Goal: Communication & Community: Answer question/provide support

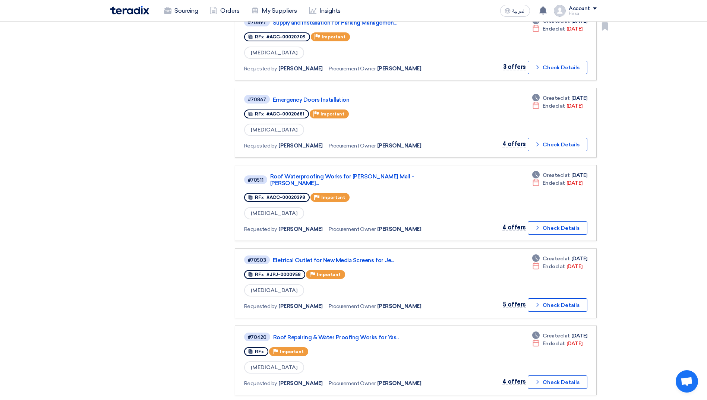
scroll to position [484, 0]
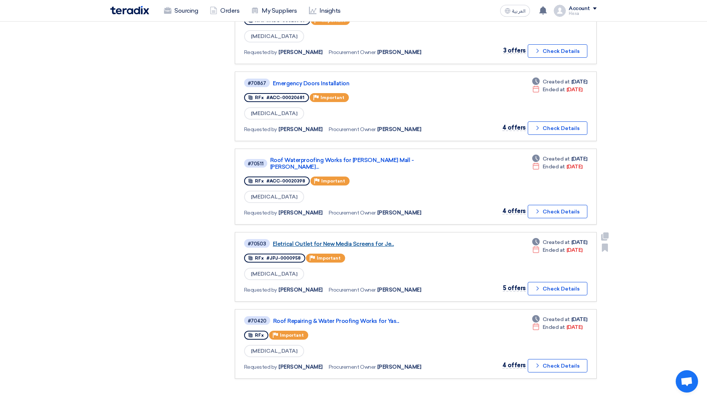
click at [359, 241] on link "Eletrical Outlet for New Media Screens for Je..." at bounding box center [366, 244] width 186 height 7
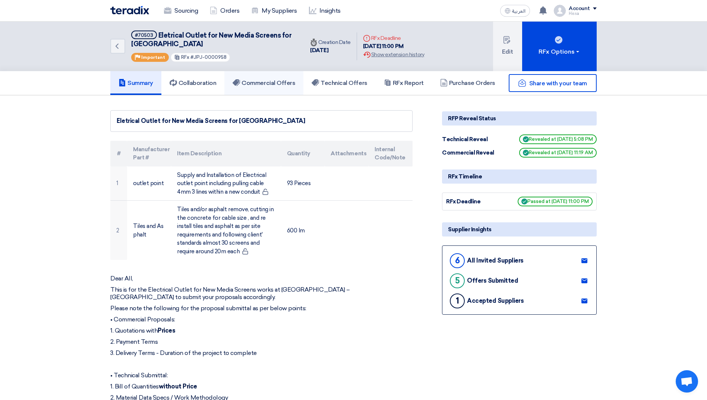
click at [273, 83] on h5 "Commercial Offers" at bounding box center [263, 82] width 63 height 7
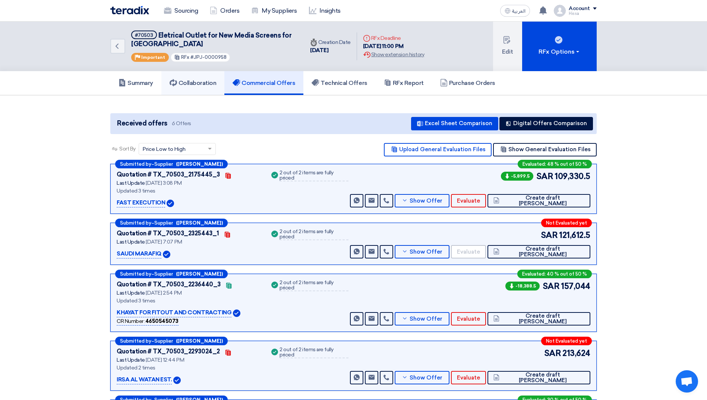
click at [192, 83] on h5 "Collaboration" at bounding box center [193, 82] width 47 height 7
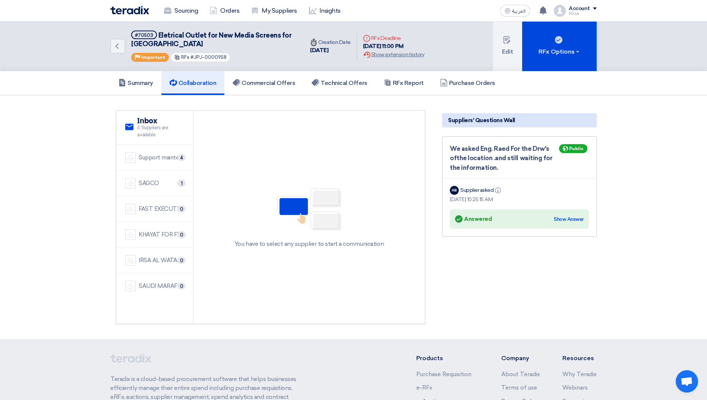
click at [158, 158] on div "Support maintenance and cleaning company" at bounding box center [161, 157] width 45 height 9
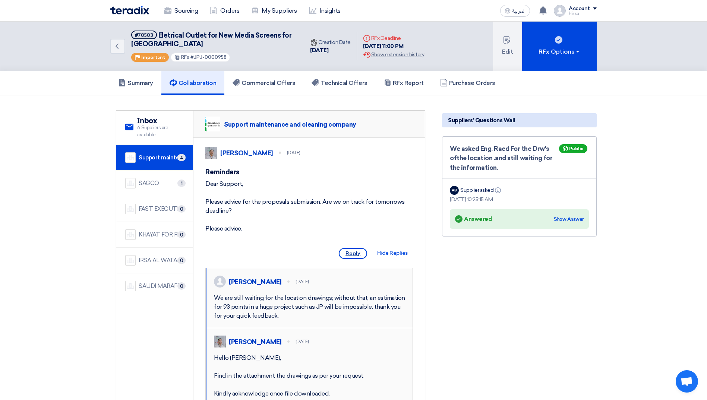
click at [352, 259] on span "Reply" at bounding box center [353, 253] width 28 height 11
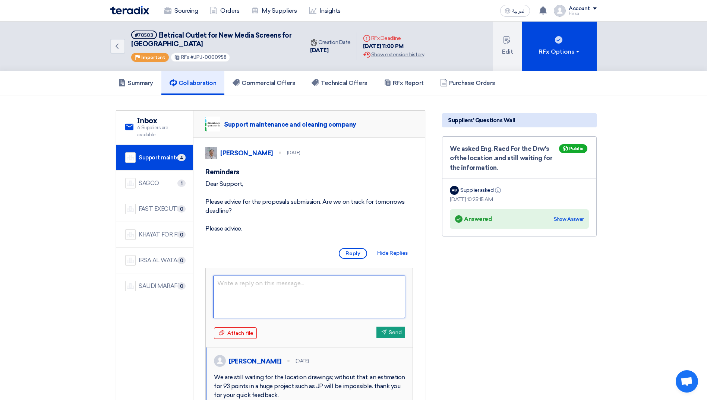
click at [251, 293] on textarea at bounding box center [309, 297] width 192 height 42
paste textarea "Dear [Recipient's Name], We appreciate the time and effort invested in submitti…"
click at [251, 293] on textarea "Dear [Recipient's Name], We appreciate the time and effort invested in submitti…" at bounding box center [309, 297] width 192 height 42
drag, startPoint x: 285, startPoint y: 294, endPoint x: 232, endPoint y: 288, distance: 52.9
click at [232, 288] on textarea "Dear [Recipient's Name], We appreciate the time and effort invested in submitti…" at bounding box center [309, 297] width 192 height 42
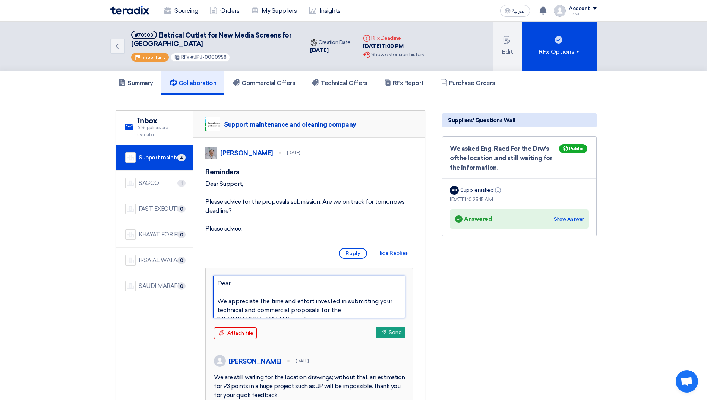
type textarea "Dear, We appreciate the time and effort invested in submitting your technical a…"
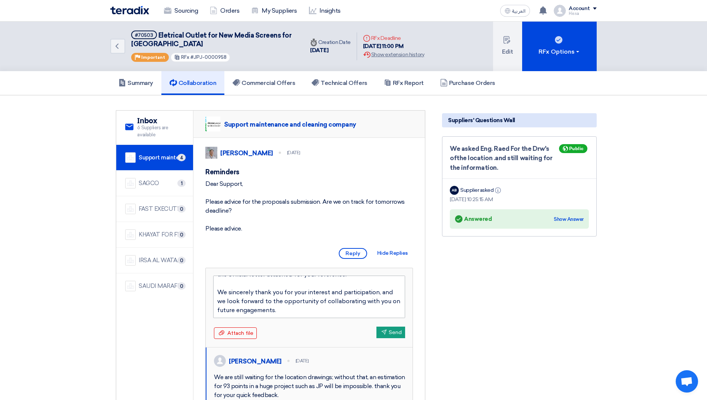
scroll to position [112, 0]
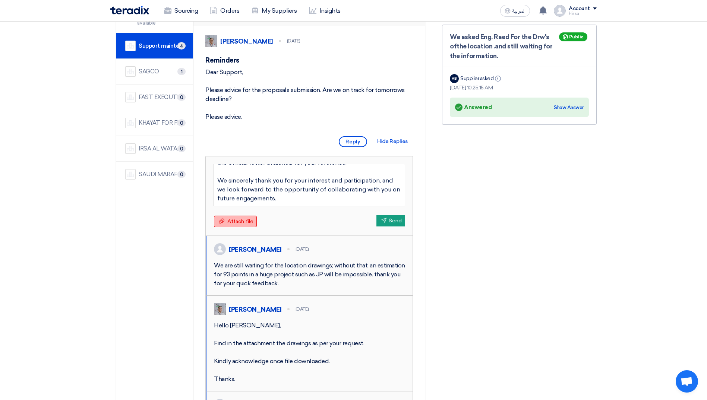
click at [243, 225] on span "Attach file" at bounding box center [240, 221] width 26 height 6
click at [0, 0] on input "Attach file Attach file" at bounding box center [0, 0] width 0 height 0
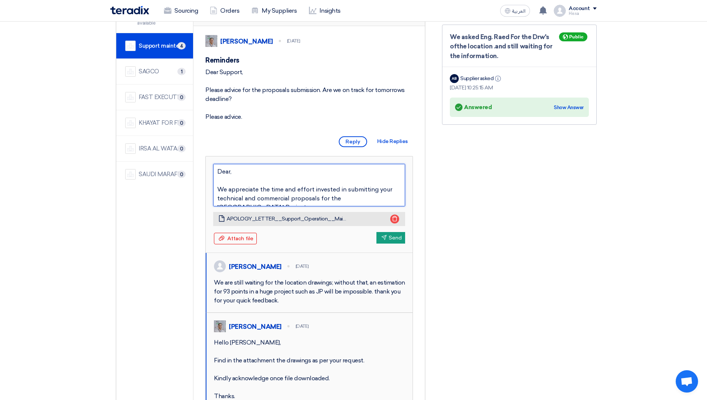
click at [316, 196] on textarea "Dear, We appreciate the time and effort invested in submitting your technical a…" at bounding box center [309, 185] width 192 height 42
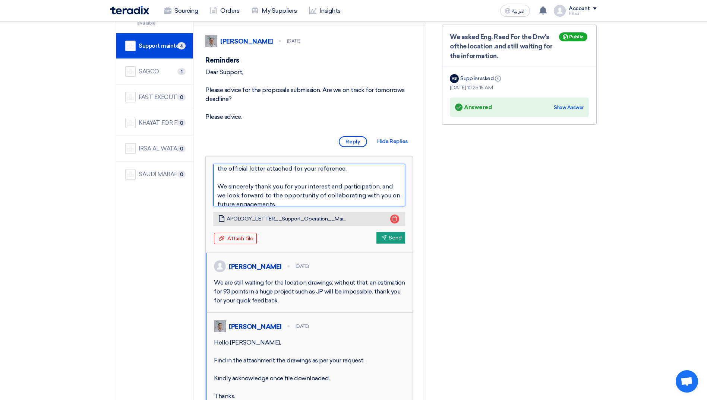
scroll to position [80, 0]
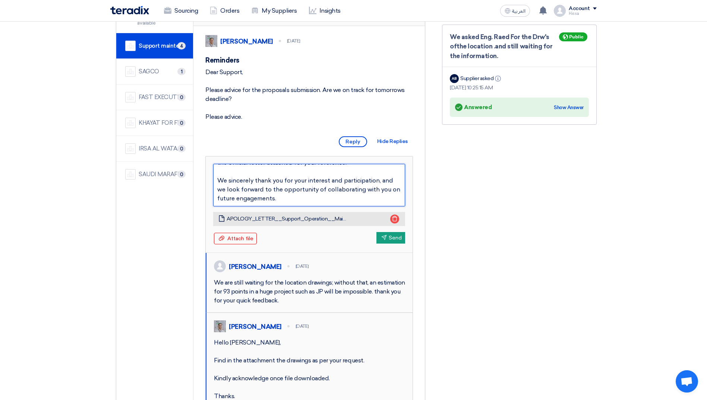
click at [288, 206] on textarea "Dear, We appreciate the time and effort invested in submitting your technical a…" at bounding box center [309, 185] width 192 height 42
click at [390, 244] on button "Send Send" at bounding box center [390, 238] width 29 height 12
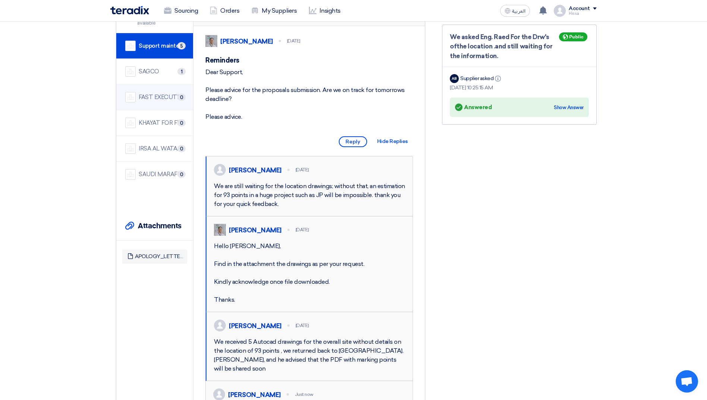
click at [151, 101] on div "FAST EXECUTION" at bounding box center [161, 97] width 45 height 9
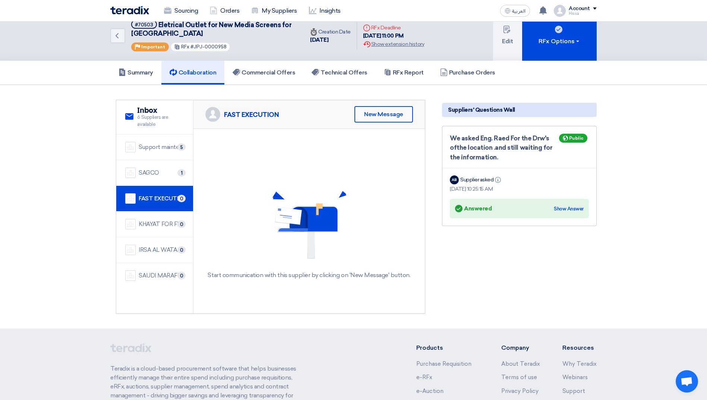
scroll to position [0, 0]
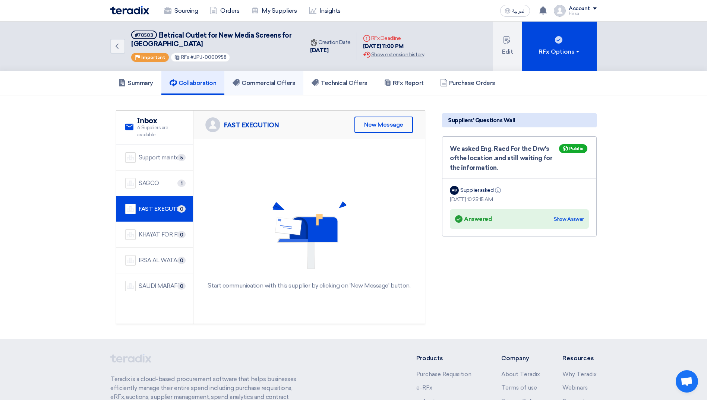
click at [263, 85] on h5 "Commercial Offers" at bounding box center [263, 82] width 63 height 7
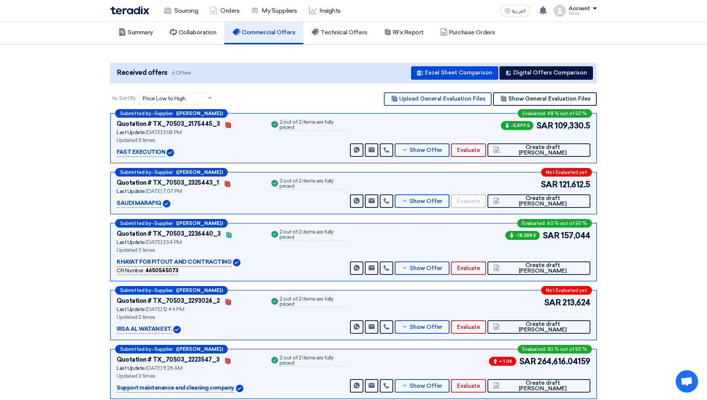
scroll to position [37, 0]
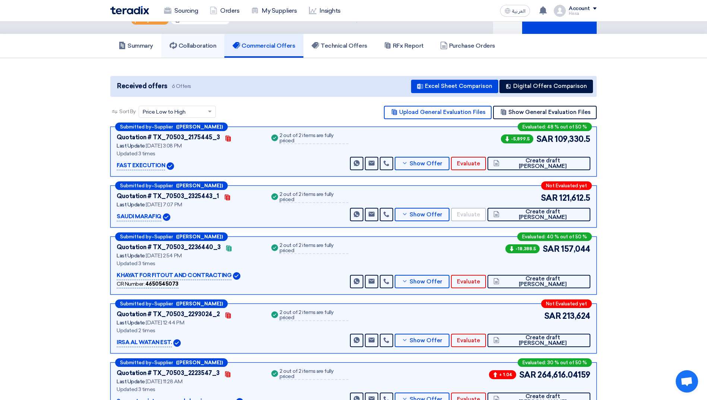
click at [189, 45] on h5 "Collaboration" at bounding box center [193, 45] width 47 height 7
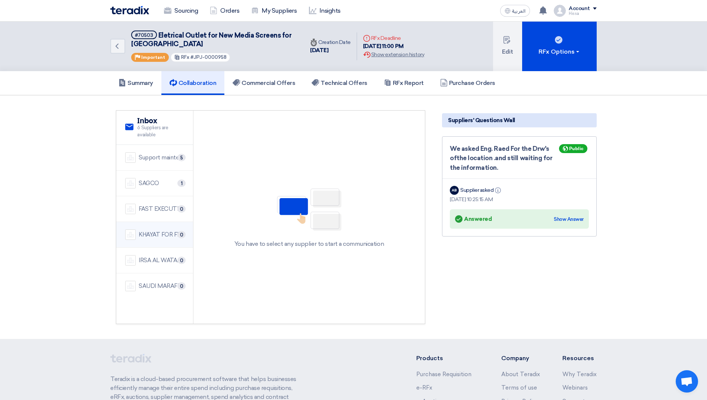
click at [155, 237] on div "KHAYAT FOR FITOUT AND CONTRACTING" at bounding box center [161, 235] width 45 height 9
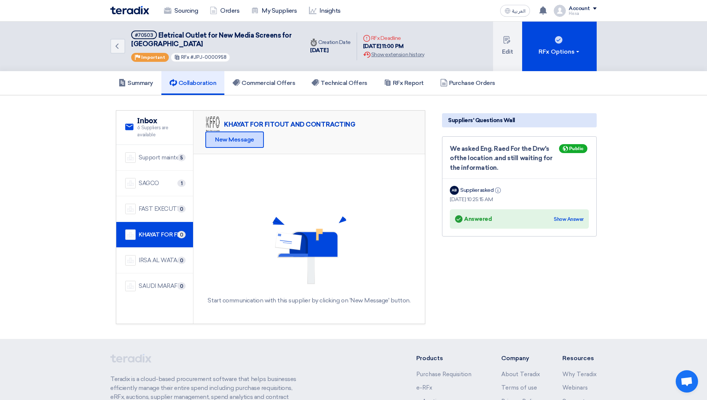
click at [241, 143] on div "New Message" at bounding box center [234, 140] width 58 height 16
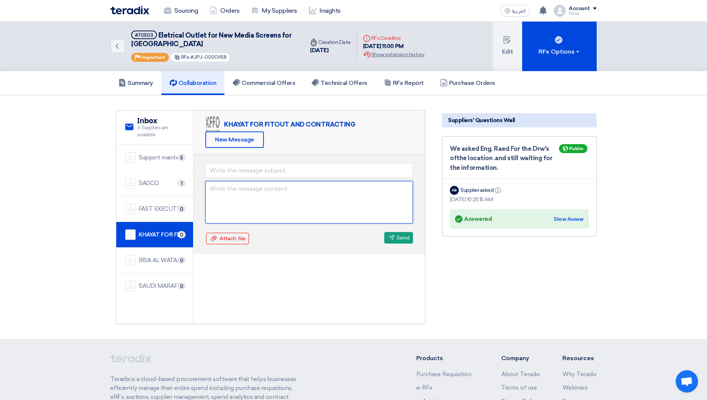
click at [243, 186] on textarea at bounding box center [309, 202] width 208 height 42
paste textarea "Dear, We appreciate the time and effort invested in submitting your technical a…"
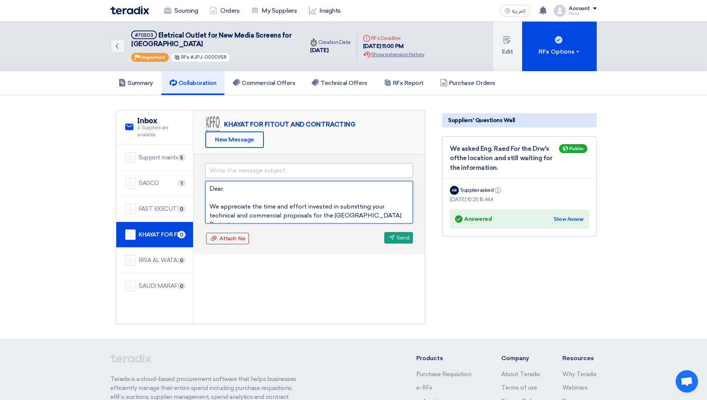
type textarea "Dear, We appreciate the time and effort invested in submitting your technical a…"
click at [257, 174] on input "text" at bounding box center [309, 170] width 208 height 15
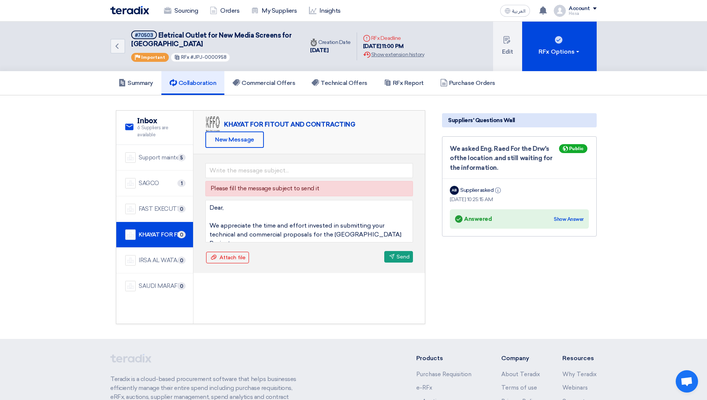
drag, startPoint x: 135, startPoint y: 36, endPoint x: 155, endPoint y: 38, distance: 20.6
click at [155, 38] on h5 "#70503 Eletrical Outlet for New Media Screens for [GEOGRAPHIC_DATA]" at bounding box center [213, 40] width 164 height 18
copy div "#70503"
click at [241, 174] on input "text" at bounding box center [309, 170] width 208 height 15
paste input "#70503"
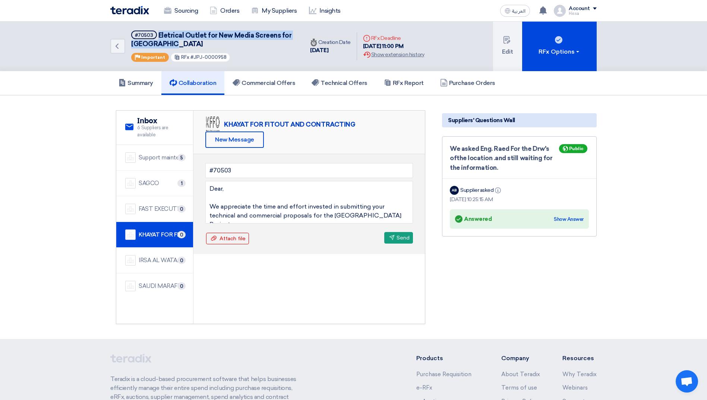
drag, startPoint x: 157, startPoint y: 37, endPoint x: 168, endPoint y: 44, distance: 13.4
click at [168, 44] on span "Eletrical Outlet for New Media Screens for [GEOGRAPHIC_DATA]" at bounding box center [211, 39] width 160 height 17
copy span "Eletrical Outlet for New Media Screens for [GEOGRAPHIC_DATA]"
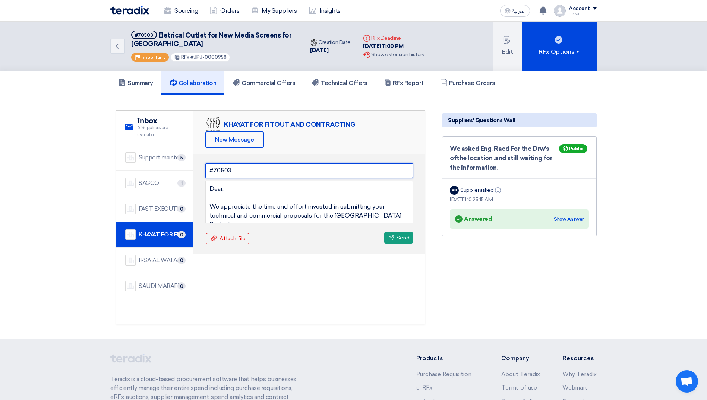
click at [254, 170] on input "#70503" at bounding box center [309, 170] width 208 height 15
paste input "Eletrical Outlet for New Media Screens for [GEOGRAPHIC_DATA]"
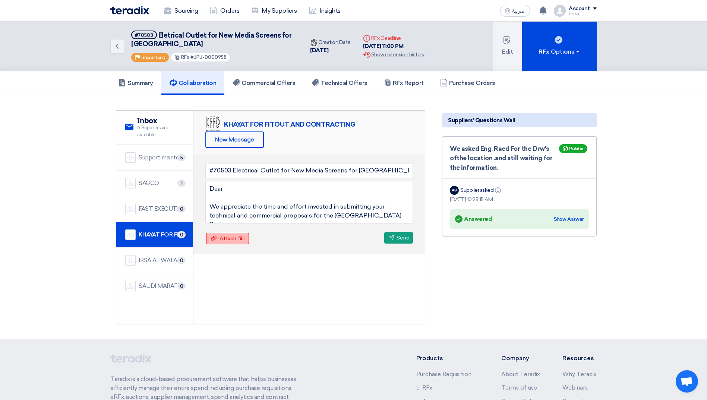
click at [236, 237] on span "Attach file" at bounding box center [232, 238] width 26 height 6
click at [0, 0] on input "Attach file Attach file" at bounding box center [0, 0] width 0 height 0
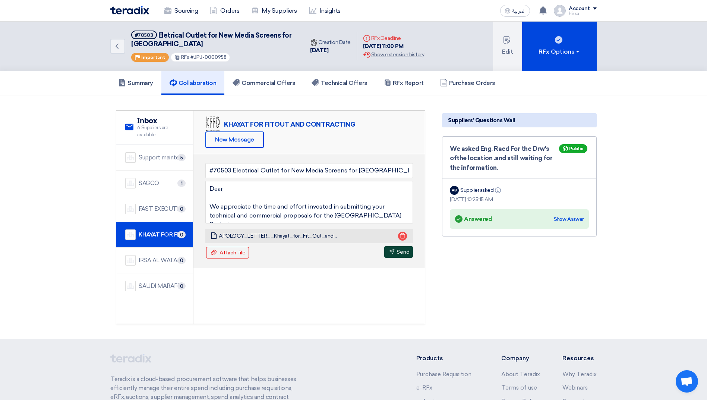
click at [401, 253] on button "Send Send" at bounding box center [398, 252] width 29 height 12
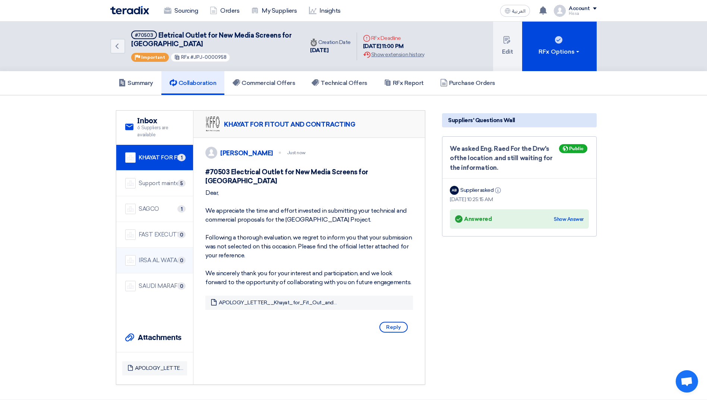
click at [151, 261] on div "IRSA AL WATAN EST." at bounding box center [161, 260] width 45 height 9
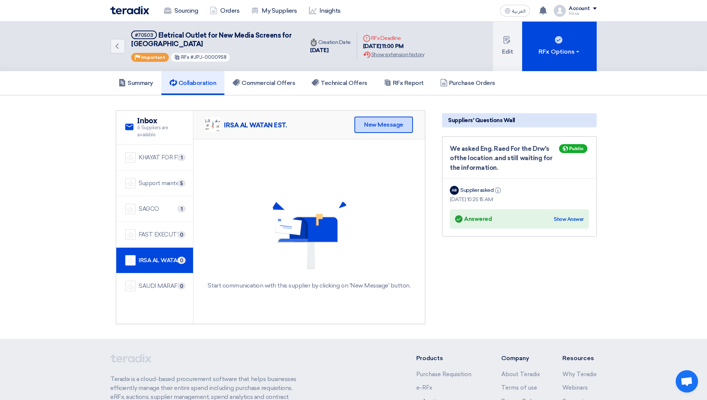
click at [396, 129] on div "New Message" at bounding box center [383, 125] width 58 height 16
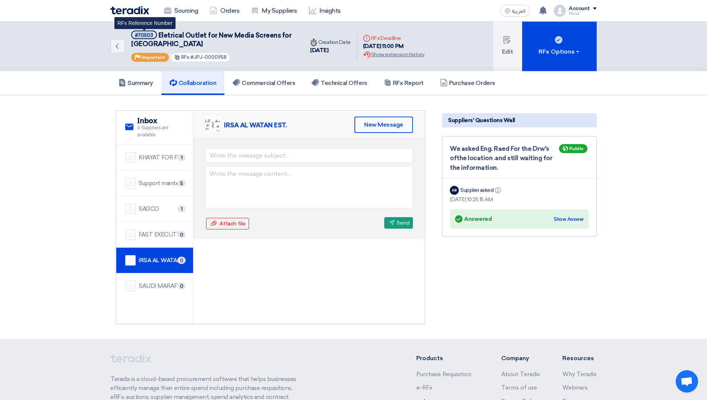
drag, startPoint x: 134, startPoint y: 34, endPoint x: 152, endPoint y: 37, distance: 18.0
click at [152, 37] on span "#70503" at bounding box center [144, 35] width 26 height 9
copy div "#70503"
click at [154, 152] on div "KHAYAT FOR FITOUT AND CONTRACTING 1" at bounding box center [154, 157] width 59 height 10
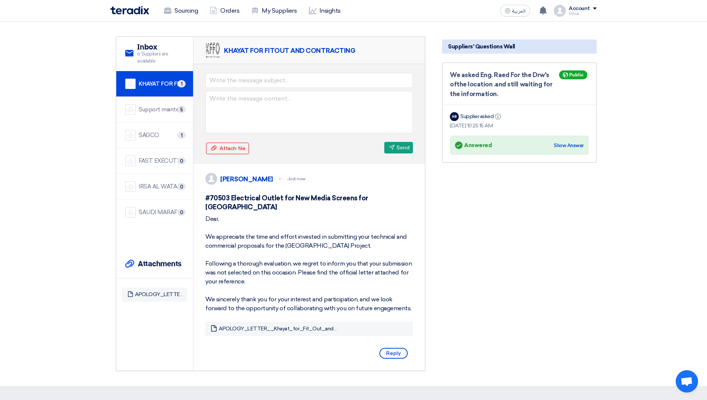
scroll to position [75, 0]
click at [154, 186] on div "IRSA AL WATAN EST." at bounding box center [161, 186] width 45 height 9
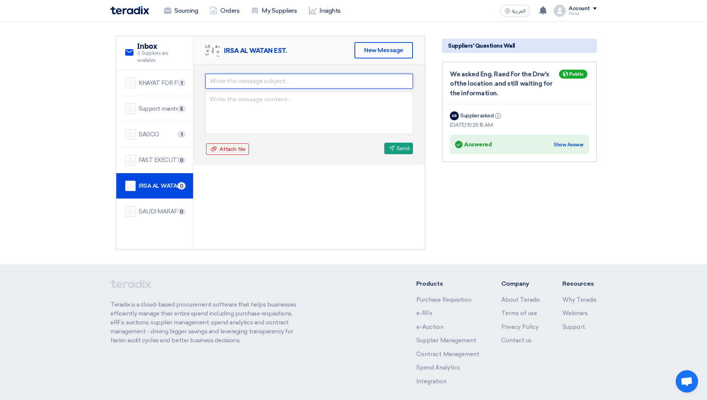
click at [239, 81] on input "text" at bounding box center [309, 81] width 208 height 15
paste input "#70503"
type input "#70503 Electrical Outlet for New Media Screens for [GEOGRAPHIC_DATA]"
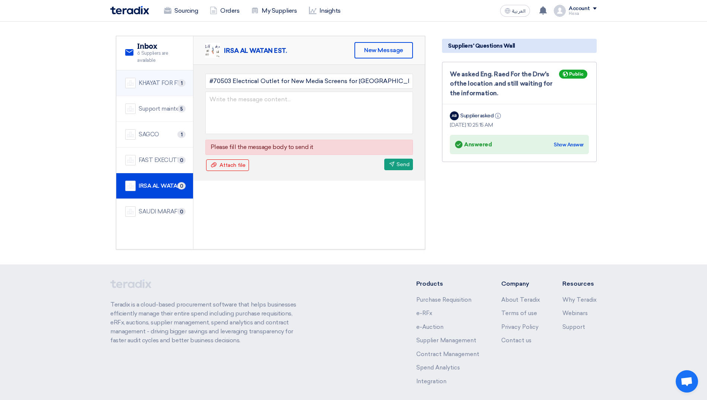
click at [153, 87] on div "KHAYAT FOR FITOUT AND CONTRACTING" at bounding box center [161, 83] width 45 height 9
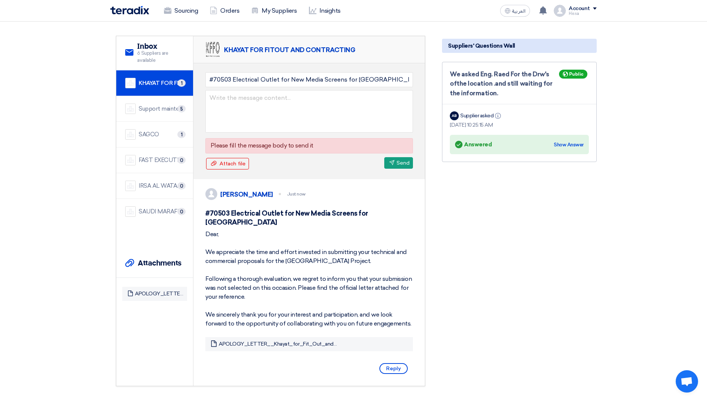
drag, startPoint x: 206, startPoint y: 234, endPoint x: 401, endPoint y: 327, distance: 216.6
click at [401, 327] on div "Dear, We appreciate the time and effort invested in submitting your technical a…" at bounding box center [309, 279] width 208 height 98
copy div "Dear, We appreciate the time and effort invested in submitting your technical a…"
click at [152, 112] on div "Support maintenance and cleaning company" at bounding box center [161, 109] width 45 height 9
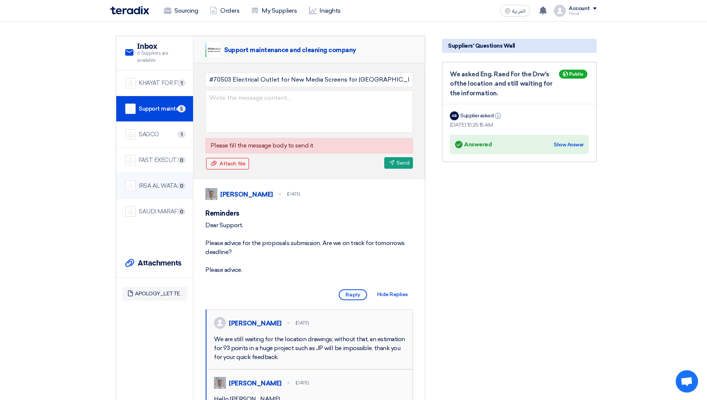
click at [148, 187] on div "IRSA AL WATAN EST." at bounding box center [161, 186] width 45 height 9
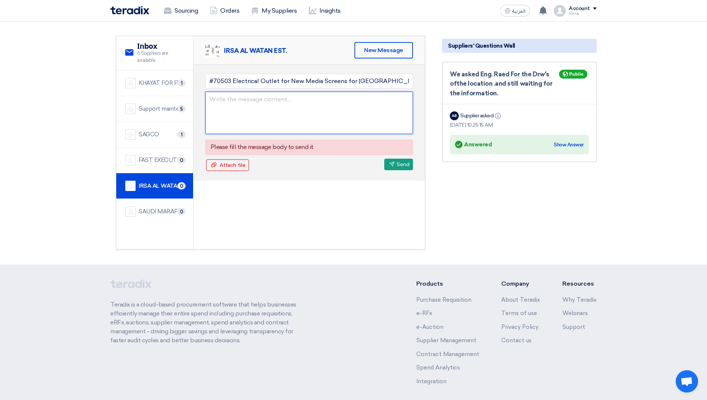
click at [230, 112] on textarea at bounding box center [309, 113] width 208 height 42
paste textarea "Dear, We appreciate the time and effort invested in submitting your technical a…"
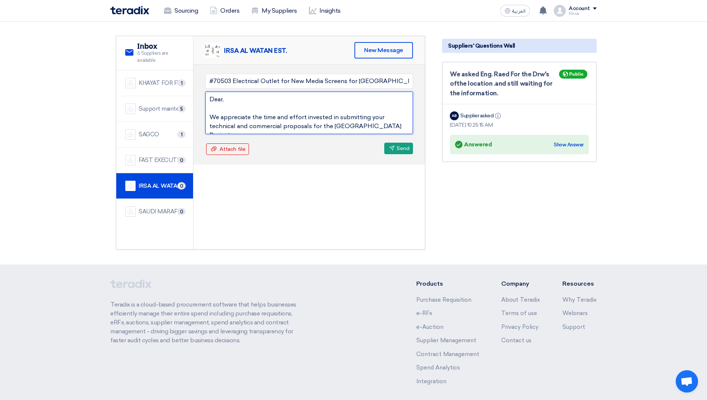
scroll to position [67, 0]
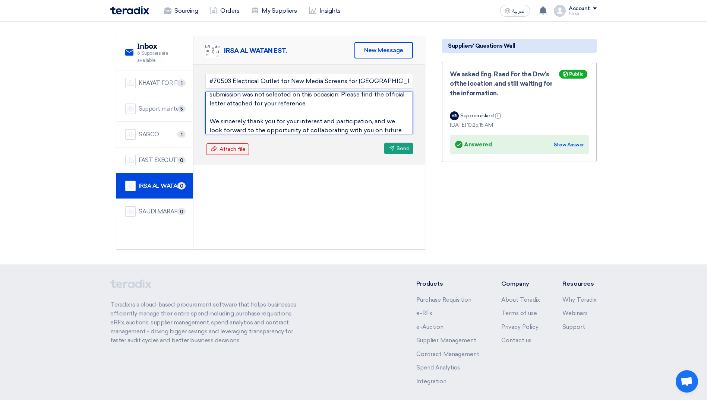
type textarea "Dear, We appreciate the time and effort invested in submitting your technical a…"
click at [230, 149] on span "Attach file" at bounding box center [232, 149] width 26 height 6
click at [0, 0] on input "Attach file Attach file" at bounding box center [0, 0] width 0 height 0
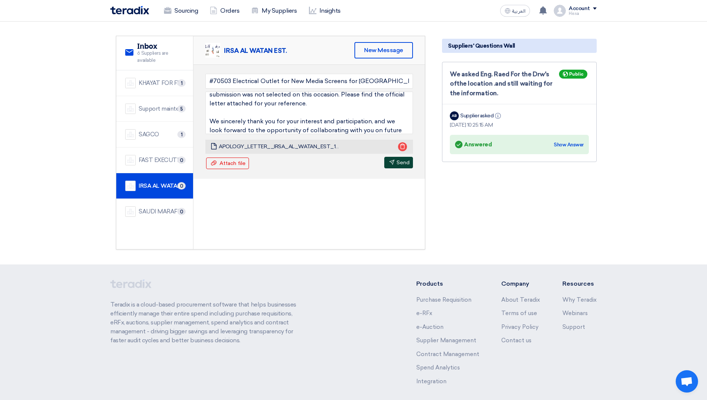
click at [402, 164] on button "Send Send" at bounding box center [398, 163] width 29 height 12
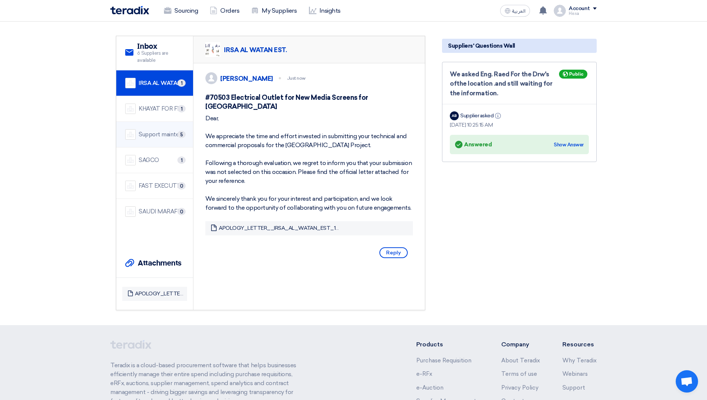
click at [152, 133] on div "Support maintenance and cleaning company" at bounding box center [161, 134] width 45 height 9
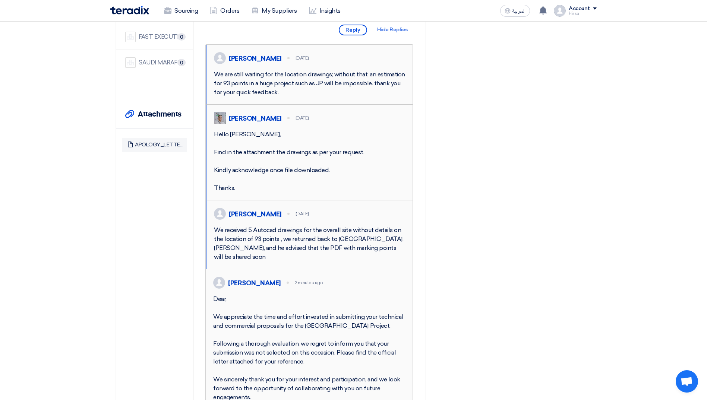
scroll to position [0, 0]
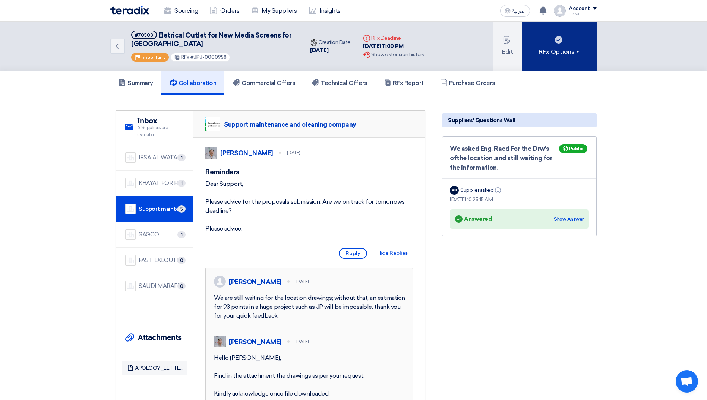
click at [541, 51] on div "RFx Options" at bounding box center [559, 51] width 42 height 9
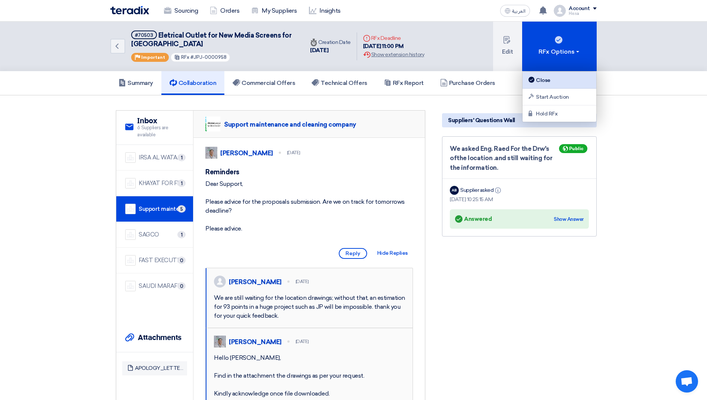
click at [552, 81] on div "Close" at bounding box center [559, 80] width 65 height 9
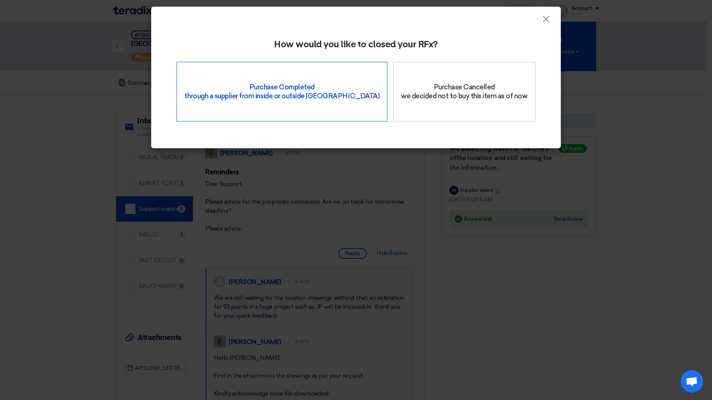
click at [270, 89] on div "Purchase Completed through a supplier from inside or outside Teradix" at bounding box center [282, 92] width 211 height 60
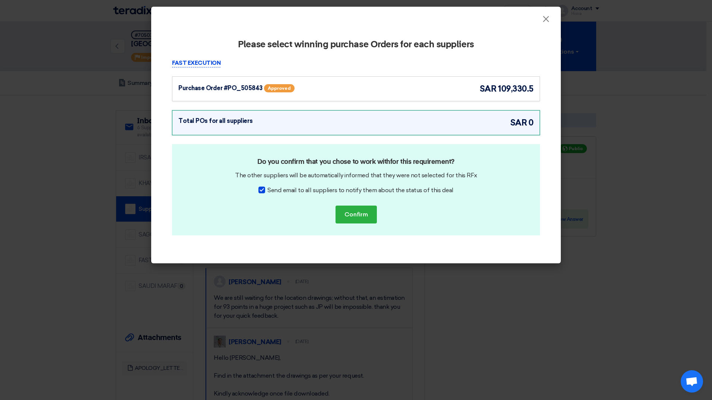
click at [264, 189] on div at bounding box center [262, 190] width 7 height 7
click at [267, 189] on input "Send email to all suppliers to notify them about the status of this deal" at bounding box center [269, 188] width 5 height 5
click at [265, 189] on div at bounding box center [262, 190] width 7 height 7
click at [267, 189] on input "Send email to all suppliers to notify them about the status of this deal" at bounding box center [269, 188] width 5 height 5
click at [265, 189] on div at bounding box center [262, 190] width 7 height 7
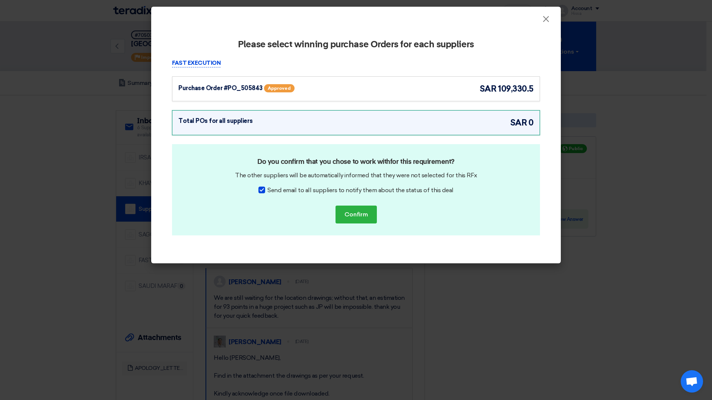
click at [267, 189] on input "Send email to all suppliers to notify them about the status of this deal" at bounding box center [269, 188] width 5 height 5
checkbox input "false"
click at [355, 217] on button "Confirm" at bounding box center [356, 215] width 41 height 18
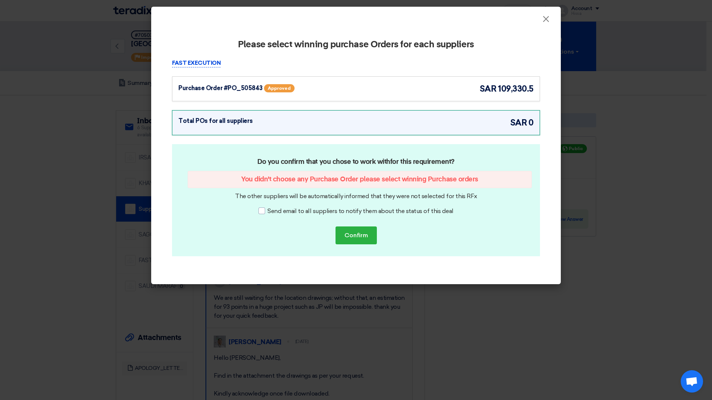
click at [355, 88] on div "Purchase Order #PO_505843 Approved sar 109,330.5" at bounding box center [355, 89] width 355 height 12
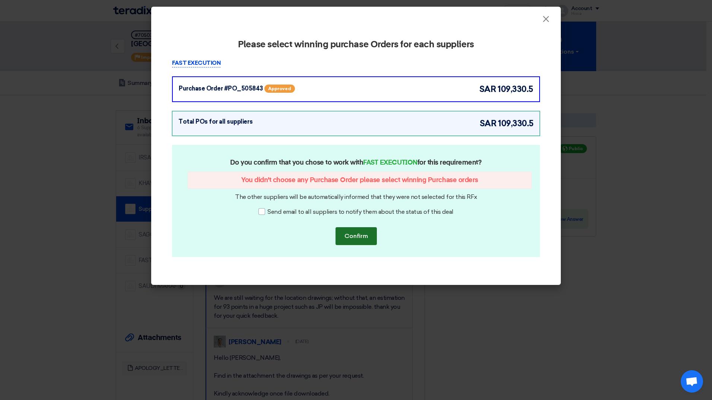
click at [360, 237] on button "Confirm" at bounding box center [356, 236] width 41 height 18
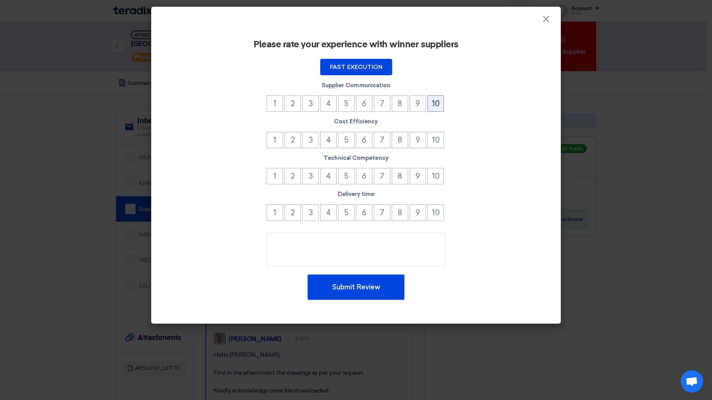
click at [434, 105] on button "10" at bounding box center [436, 103] width 16 height 16
click at [438, 141] on button "10" at bounding box center [436, 140] width 16 height 16
click at [417, 181] on button "9" at bounding box center [418, 176] width 16 height 16
click at [547, 18] on span "×" at bounding box center [545, 20] width 7 height 15
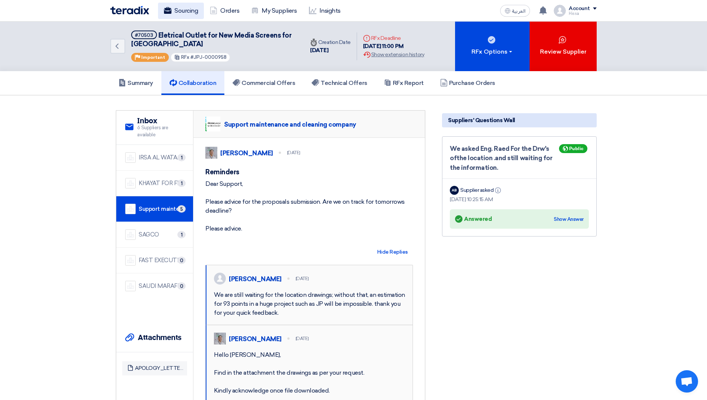
click at [180, 9] on link "Sourcing" at bounding box center [181, 11] width 46 height 16
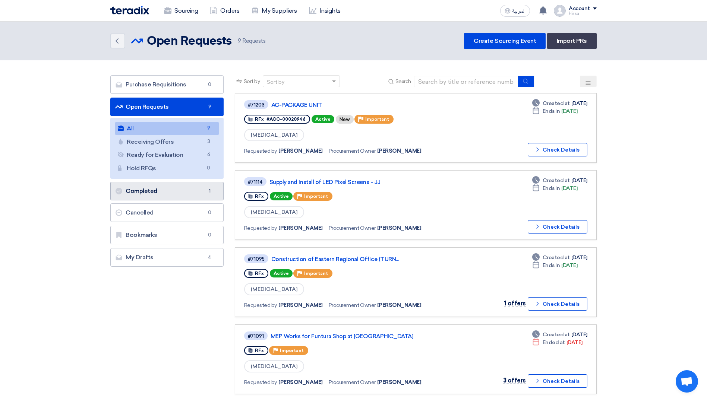
click at [157, 193] on link "Completed Completed 1" at bounding box center [166, 191] width 113 height 19
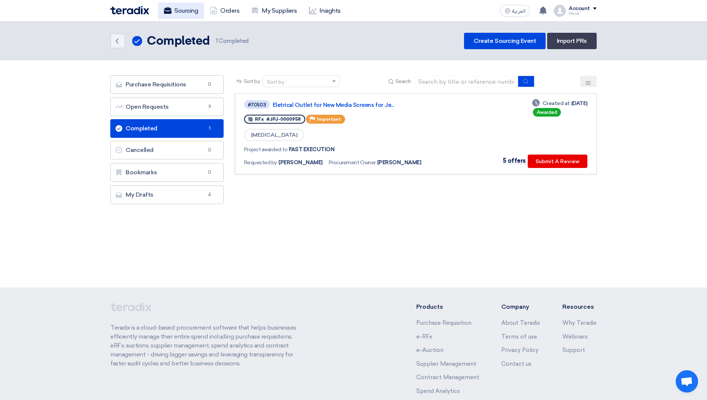
click at [169, 4] on link "Sourcing" at bounding box center [181, 11] width 46 height 16
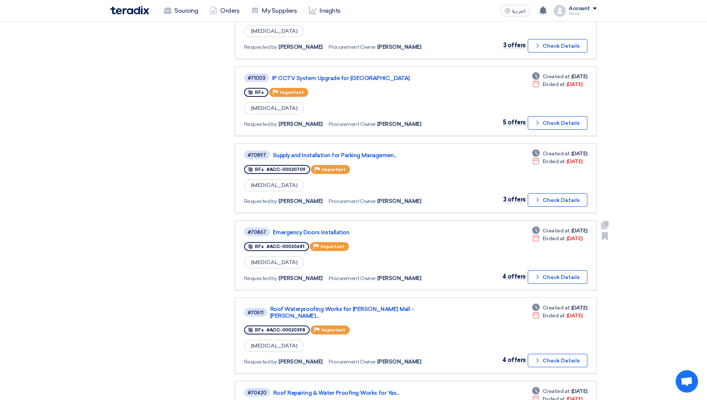
scroll to position [298, 0]
